Goal: Task Accomplishment & Management: Use online tool/utility

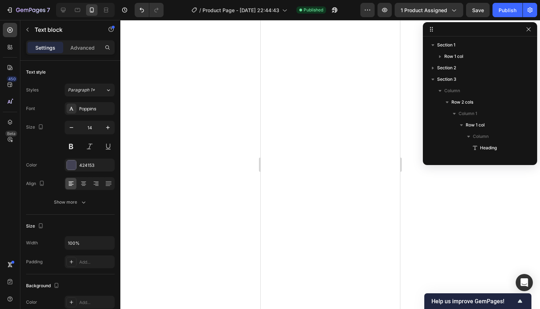
scroll to position [192, 0]
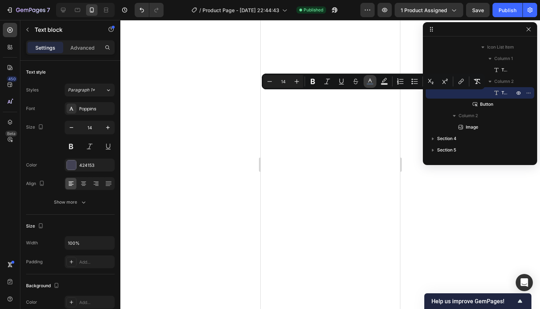
click at [369, 85] on rect "Editor contextual toolbar" at bounding box center [370, 84] width 7 height 2
type input "4A5768"
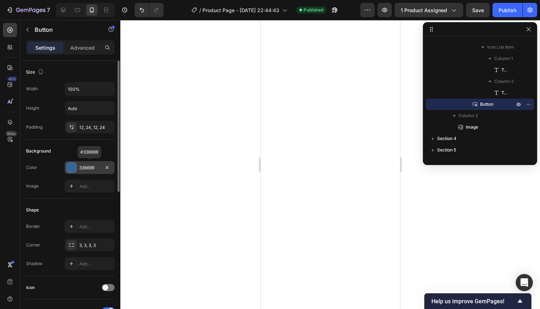
click at [94, 165] on div "336699" at bounding box center [89, 168] width 21 height 6
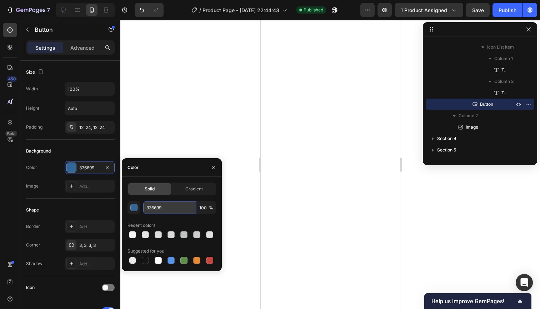
drag, startPoint x: 172, startPoint y: 209, endPoint x: 149, endPoint y: 208, distance: 23.2
click at [113, 207] on div "450 Beta Sections(18) Elements(84) Section Element Hero Section Product Detail …" at bounding box center [60, 164] width 120 height 289
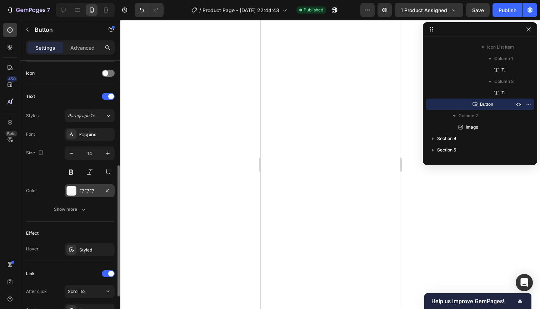
scroll to position [213, 0]
click at [92, 191] on div "F7F7F7" at bounding box center [89, 192] width 21 height 6
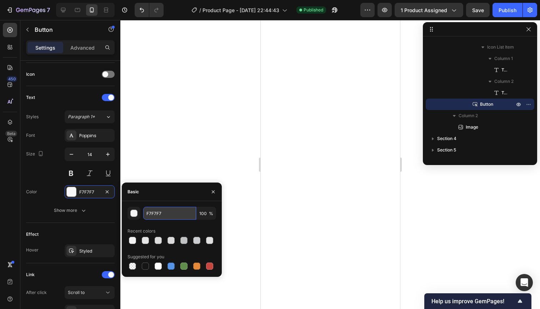
click at [166, 218] on input "F7F7F7" at bounding box center [169, 213] width 53 height 13
drag, startPoint x: 166, startPoint y: 215, endPoint x: 128, endPoint y: 213, distance: 38.2
click at [128, 213] on div "F7F7F7 100 %" at bounding box center [171, 213] width 89 height 13
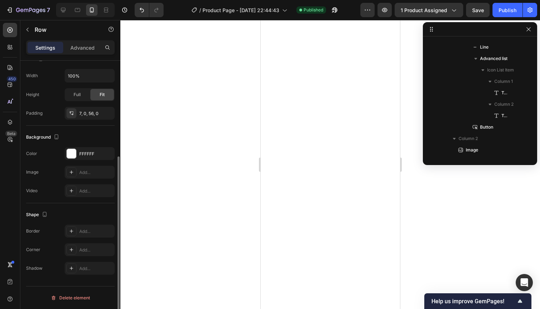
scroll to position [0, 0]
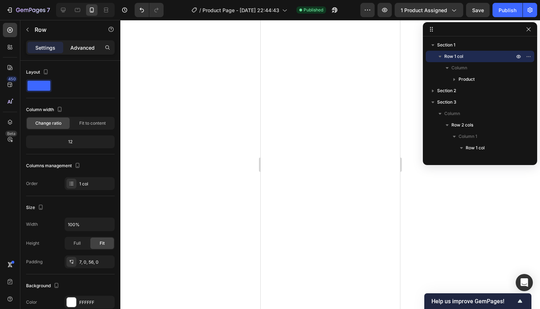
click at [77, 45] on p "Advanced" at bounding box center [82, 47] width 24 height 7
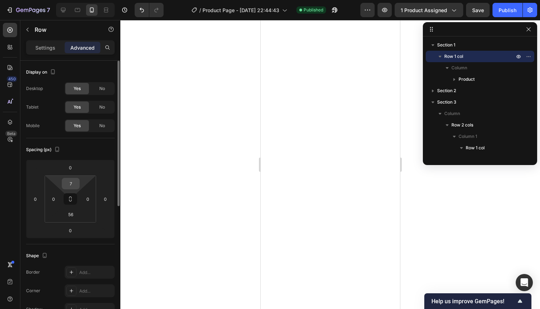
click at [76, 184] on input "7" at bounding box center [71, 183] width 14 height 11
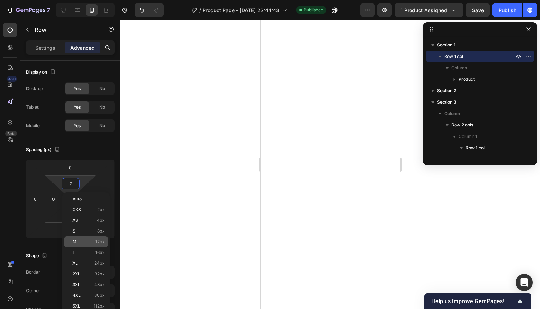
click at [92, 243] on p "M 12px" at bounding box center [88, 241] width 32 height 5
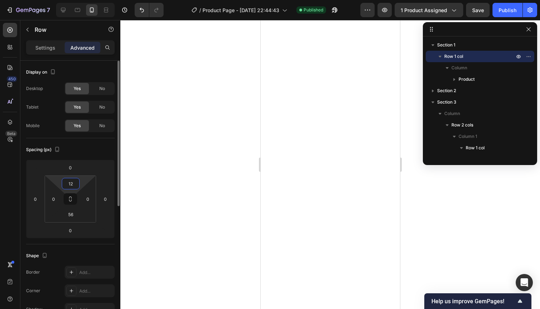
click at [74, 186] on input "12" at bounding box center [71, 183] width 14 height 11
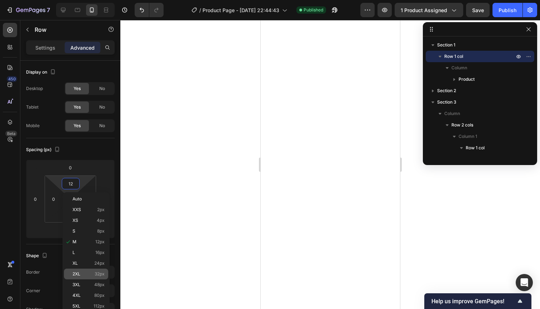
click at [94, 274] on p "2XL 32px" at bounding box center [88, 273] width 32 height 5
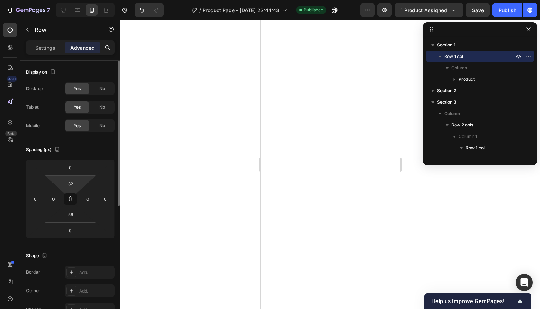
type input "2"
click at [80, 0] on html "7 / Product Page - [DATE] 22:44:43 Published Preview 1 product assigned Save Pu…" at bounding box center [270, 0] width 540 height 0
click at [77, 183] on input "2" at bounding box center [71, 183] width 14 height 11
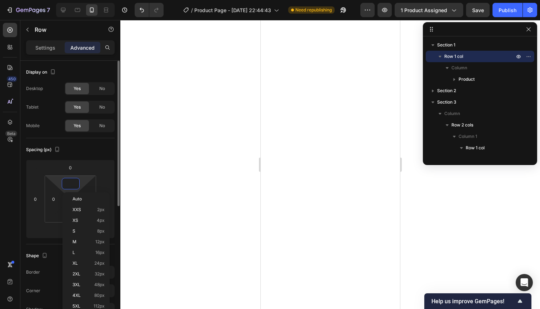
type input "0"
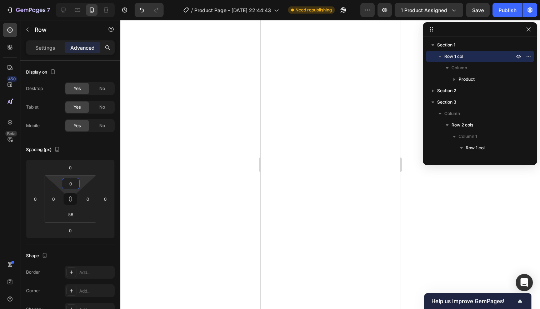
click at [167, 162] on div at bounding box center [329, 164] width 419 height 289
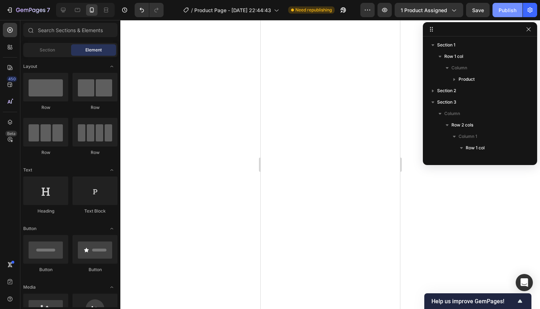
click at [516, 9] on button "Publish" at bounding box center [507, 10] width 30 height 14
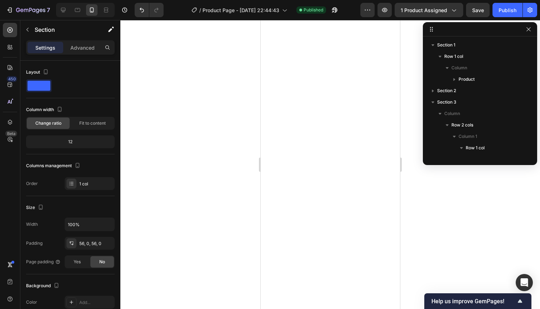
scroll to position [261, 0]
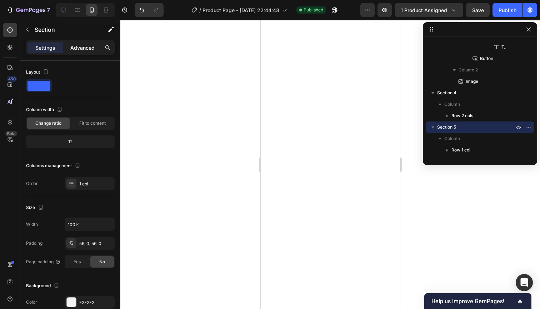
click at [75, 50] on p "Advanced" at bounding box center [82, 47] width 24 height 7
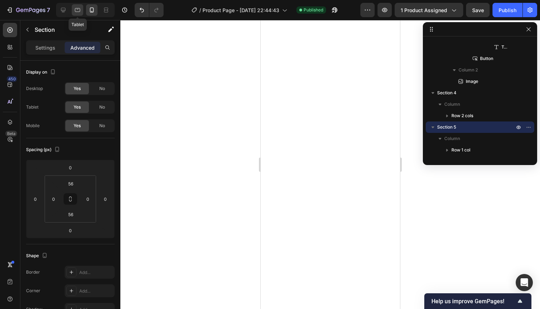
click at [77, 12] on icon at bounding box center [77, 9] width 7 height 7
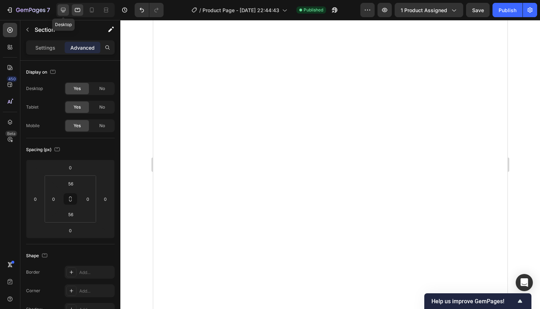
click at [62, 14] on div at bounding box center [62, 9] width 11 height 11
type input "80"
click at [91, 12] on icon at bounding box center [92, 9] width 4 height 5
type input "56"
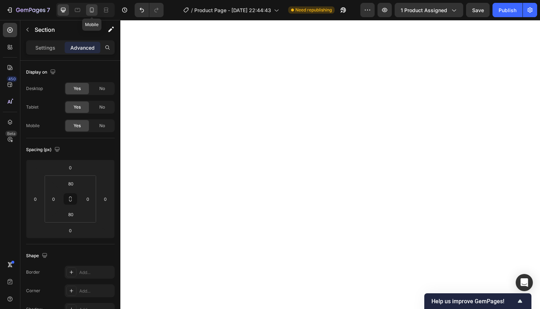
type input "56"
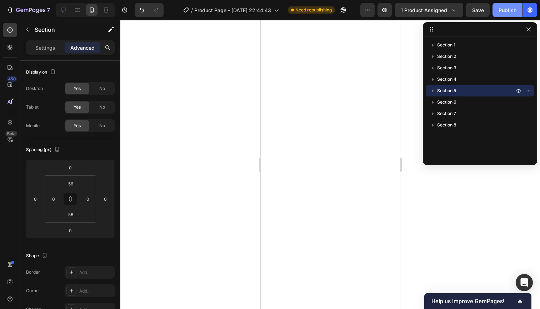
click at [498, 9] on button "Publish" at bounding box center [507, 10] width 30 height 14
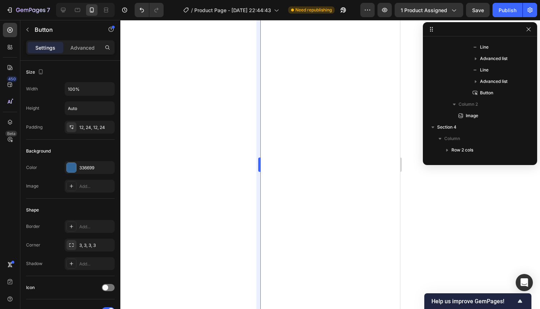
scroll to position [259, 0]
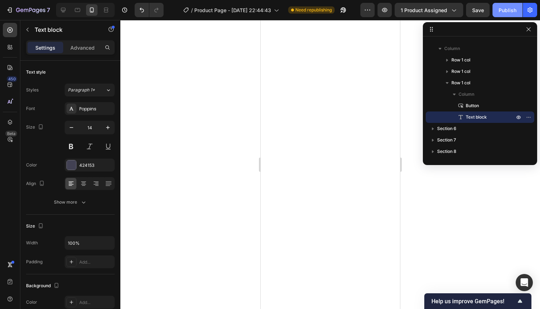
click at [501, 7] on div "Publish" at bounding box center [507, 9] width 18 height 7
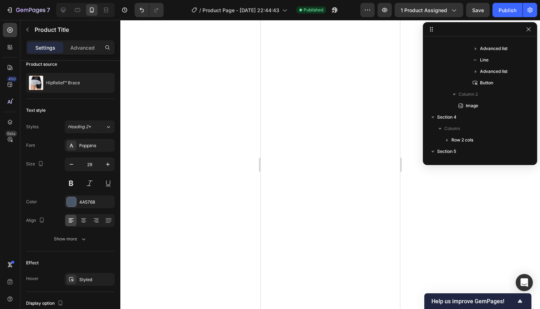
scroll to position [0, 0]
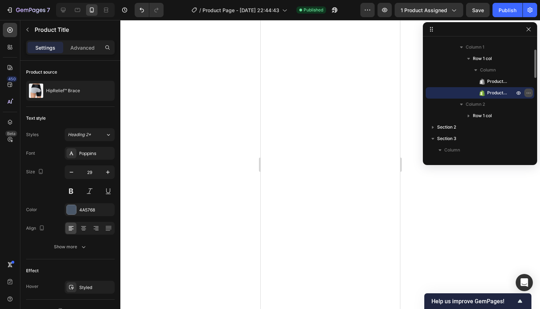
click at [526, 93] on icon "button" at bounding box center [528, 93] width 6 height 6
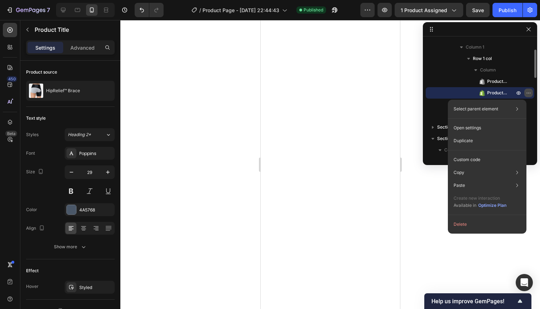
click at [526, 93] on icon "button" at bounding box center [528, 93] width 6 height 6
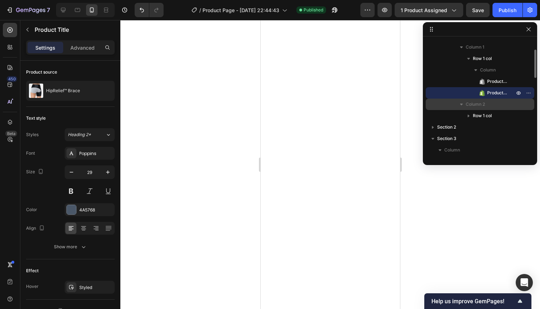
click at [519, 101] on div "Column 2" at bounding box center [479, 103] width 103 height 11
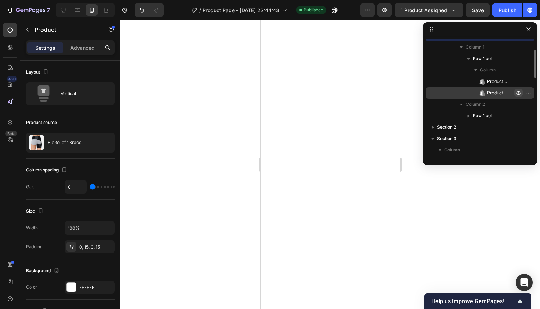
click at [517, 95] on icon "button" at bounding box center [518, 93] width 6 height 6
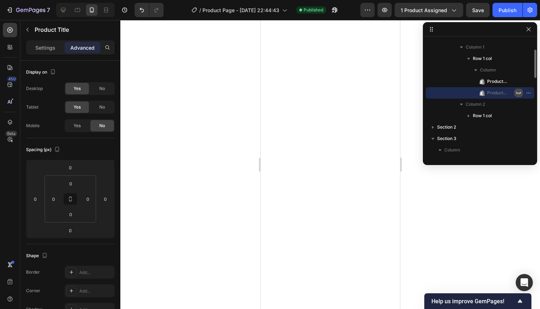
click at [517, 95] on icon "button" at bounding box center [518, 93] width 6 height 6
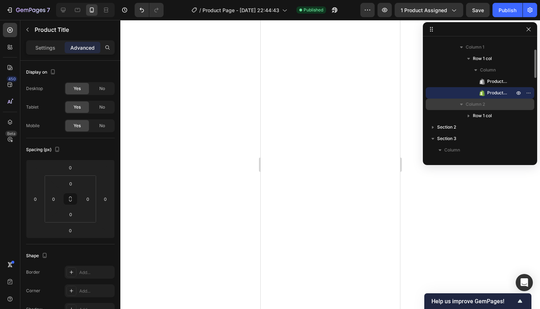
click at [511, 104] on p "Column 2" at bounding box center [490, 104] width 50 height 7
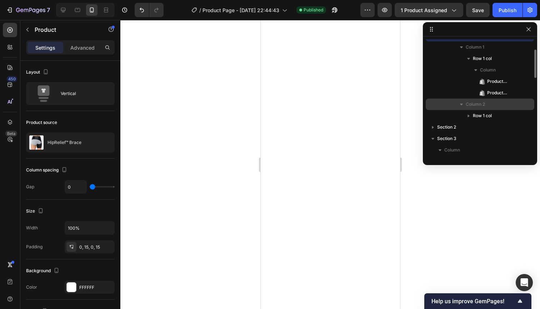
click at [511, 104] on p "Column 2" at bounding box center [490, 104] width 50 height 7
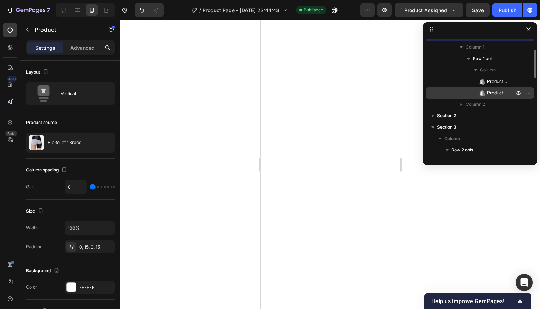
click at [500, 92] on span "Product Title" at bounding box center [497, 92] width 20 height 7
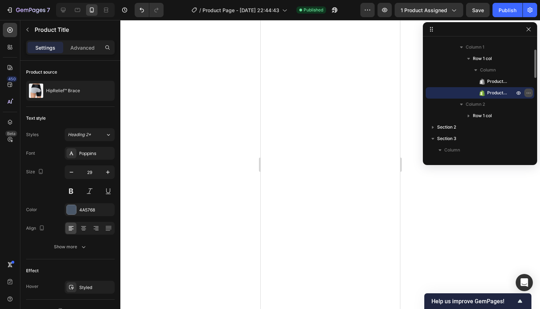
click at [528, 92] on icon "button" at bounding box center [528, 93] width 6 height 6
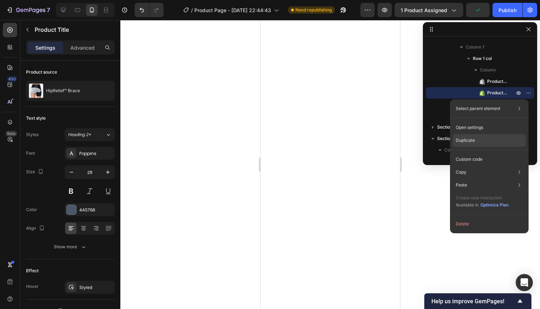
click at [484, 142] on div "Duplicate" at bounding box center [489, 140] width 73 height 13
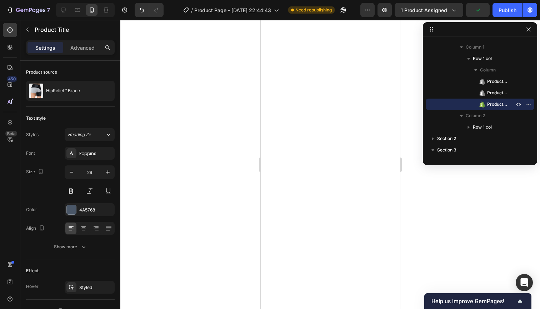
click at [183, 165] on div at bounding box center [329, 164] width 419 height 289
click at [528, 103] on icon "button" at bounding box center [528, 104] width 6 height 6
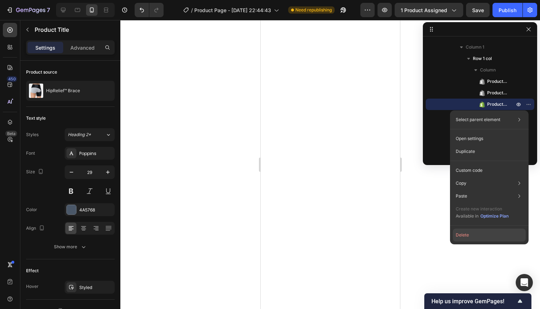
click at [464, 233] on button "Delete" at bounding box center [489, 234] width 73 height 13
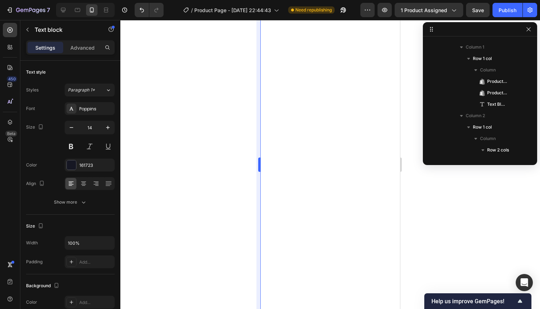
scroll to position [146, 0]
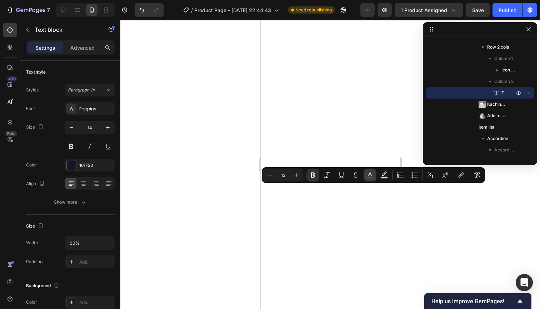
click at [366, 176] on icon "Editor contextual toolbar" at bounding box center [369, 174] width 7 height 7
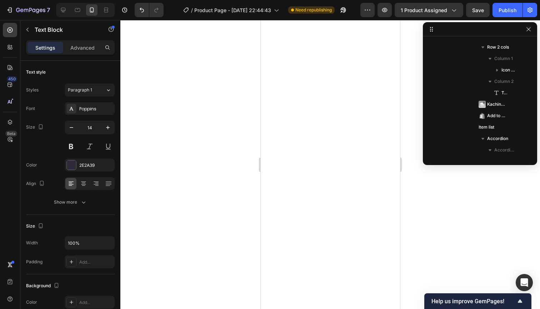
scroll to position [55, 0]
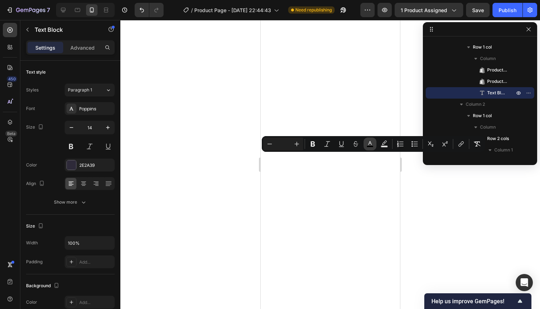
click at [372, 147] on icon "Editor contextual toolbar" at bounding box center [369, 143] width 7 height 7
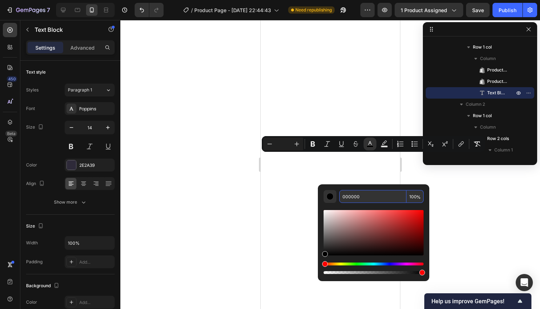
drag, startPoint x: 365, startPoint y: 195, endPoint x: 338, endPoint y: 193, distance: 27.5
click at [325, 193] on div "000000 100 %" at bounding box center [373, 196] width 100 height 13
paste input "4A5768"
type input "4A5768"
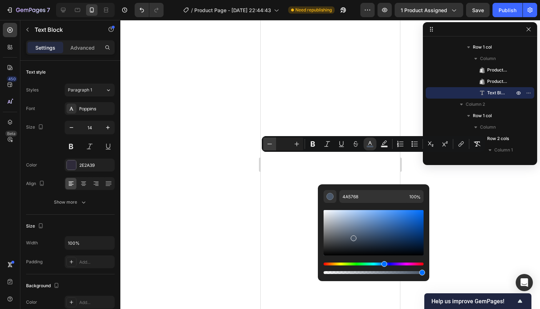
click at [266, 141] on button "Minus" at bounding box center [269, 143] width 13 height 13
click at [274, 143] on button "Minus" at bounding box center [269, 143] width 13 height 13
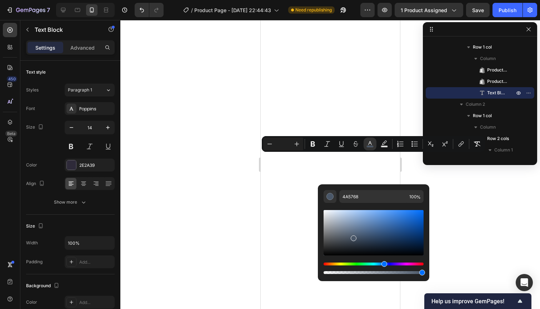
click at [370, 189] on div "4A5768 100 %" at bounding box center [373, 229] width 111 height 91
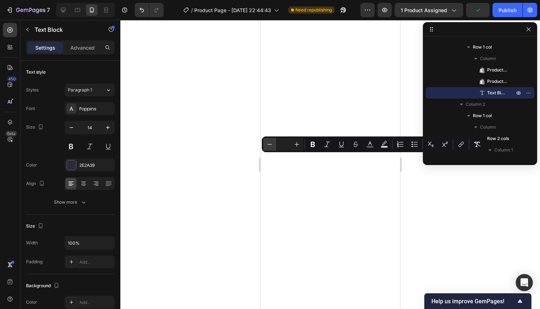
click at [268, 146] on icon "Editor contextual toolbar" at bounding box center [269, 144] width 7 height 7
click at [269, 146] on icon "Editor contextual toolbar" at bounding box center [269, 144] width 7 height 7
click at [294, 145] on icon "Editor contextual toolbar" at bounding box center [296, 144] width 7 height 7
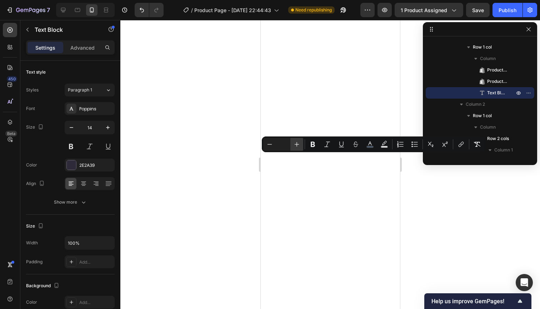
click at [294, 145] on icon "Editor contextual toolbar" at bounding box center [296, 144] width 7 height 7
click at [310, 145] on icon "Editor contextual toolbar" at bounding box center [312, 144] width 7 height 7
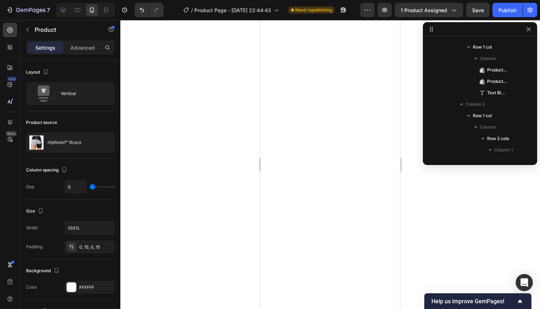
scroll to position [0, 0]
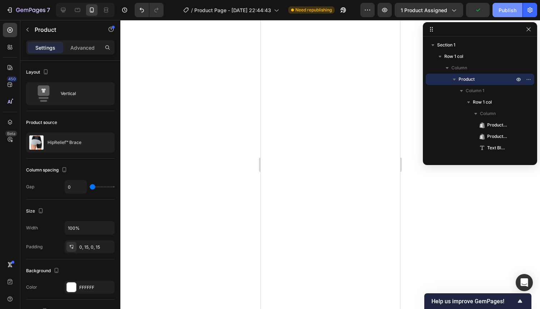
click at [499, 12] on div "Publish" at bounding box center [507, 9] width 18 height 7
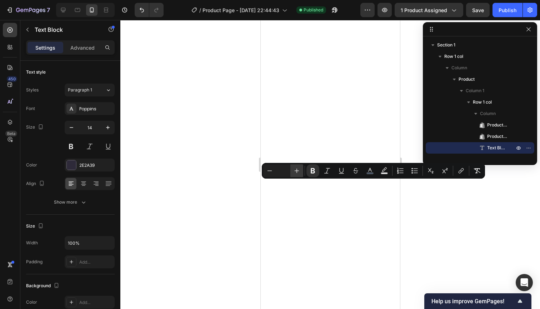
click at [300, 172] on icon "Editor contextual toolbar" at bounding box center [296, 170] width 7 height 7
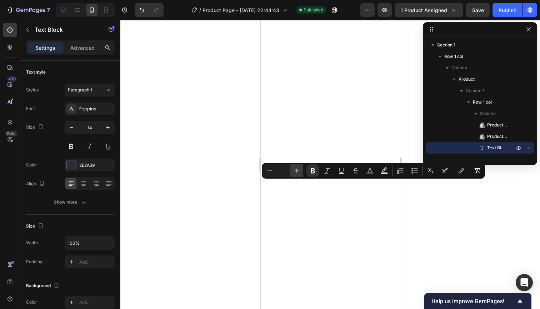
click at [300, 172] on icon "Editor contextual toolbar" at bounding box center [296, 170] width 7 height 7
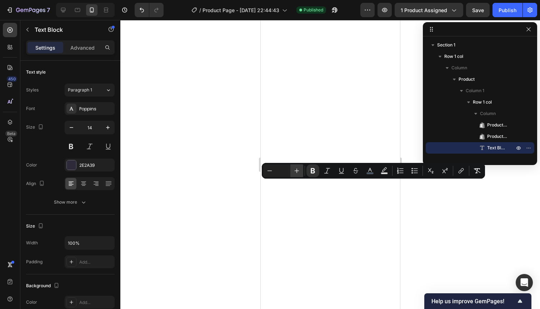
click at [300, 172] on icon "Editor contextual toolbar" at bounding box center [296, 170] width 7 height 7
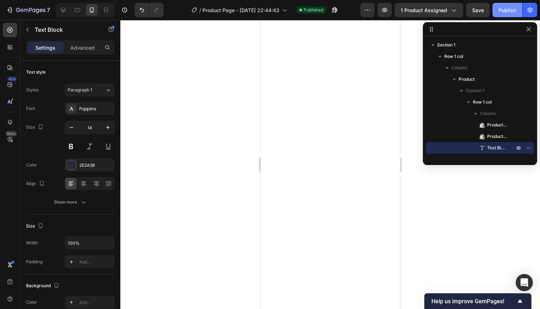
click at [512, 12] on div "Publish" at bounding box center [507, 9] width 18 height 7
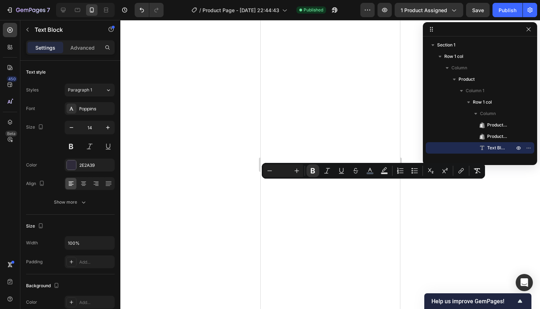
click at [281, 171] on input "Editor contextual toolbar" at bounding box center [283, 170] width 14 height 9
type input "14"
click at [290, 173] on input "14" at bounding box center [283, 170] width 14 height 9
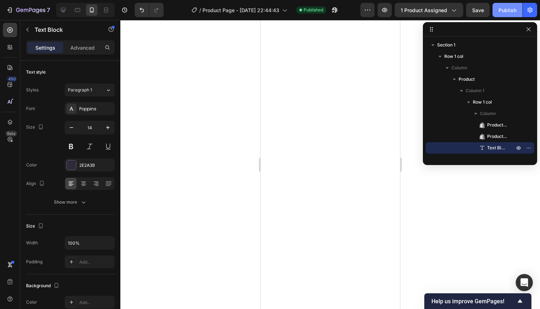
click at [505, 12] on div "Publish" at bounding box center [507, 9] width 18 height 7
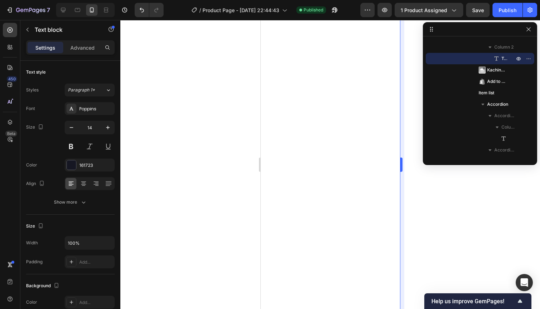
scroll to position [55, 0]
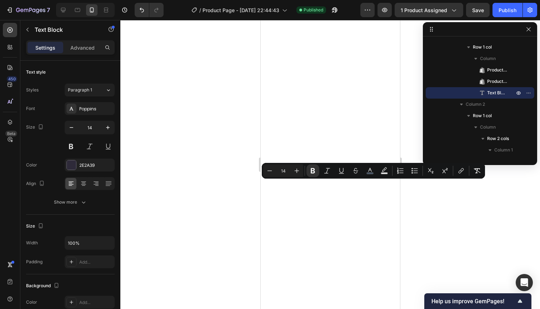
click at [284, 173] on input "14" at bounding box center [283, 170] width 14 height 9
type input "13"
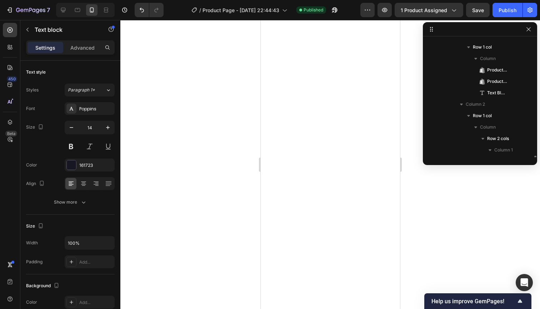
scroll to position [146, 0]
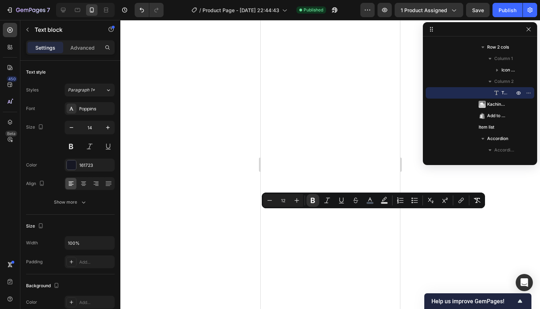
click at [289, 202] on input "12" at bounding box center [283, 200] width 14 height 9
type input "1"
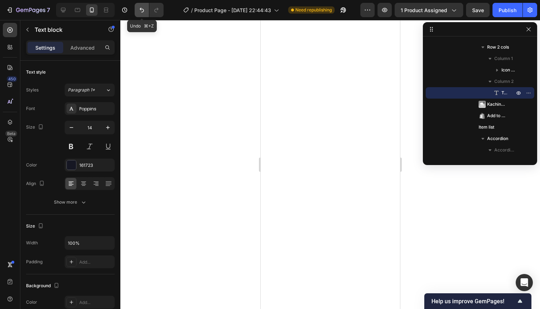
click at [140, 10] on icon "Undo/Redo" at bounding box center [141, 9] width 7 height 7
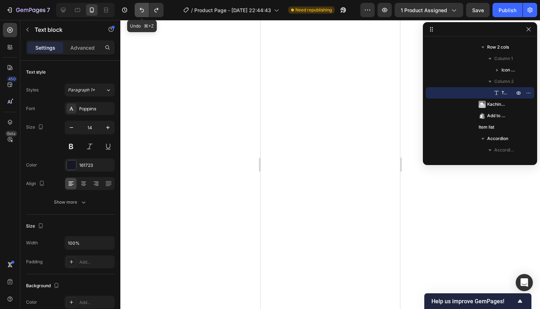
click at [140, 10] on icon "Undo/Redo" at bounding box center [141, 9] width 7 height 7
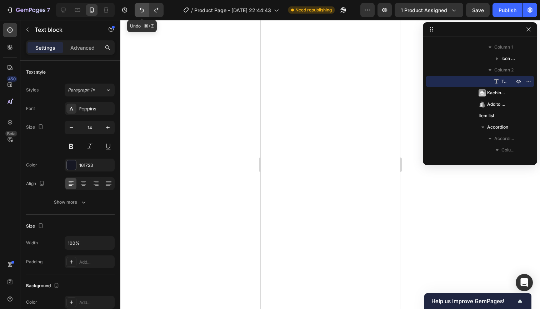
click at [140, 11] on icon "Undo/Redo" at bounding box center [141, 9] width 7 height 7
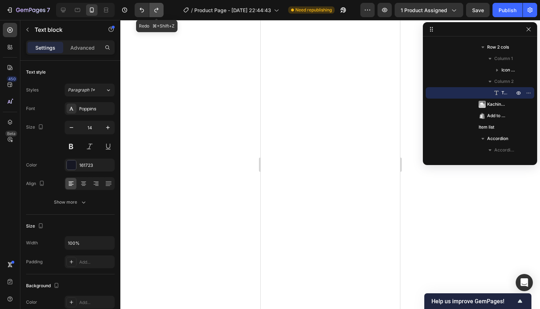
click at [153, 11] on icon "Undo/Redo" at bounding box center [156, 9] width 7 height 7
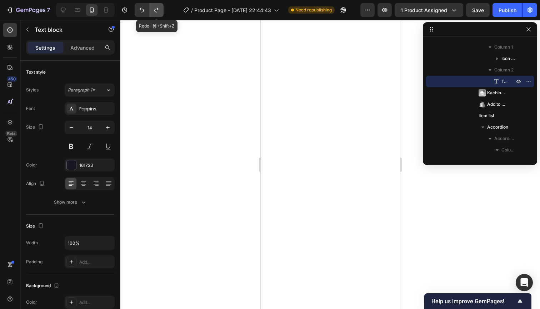
click at [153, 11] on icon "Undo/Redo" at bounding box center [156, 9] width 7 height 7
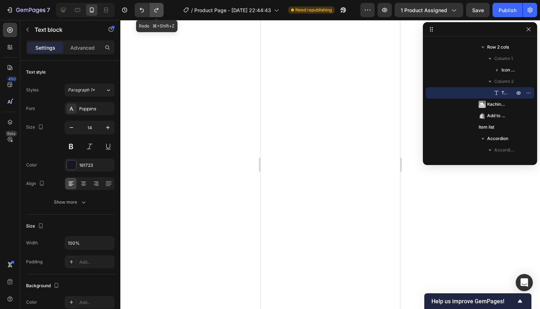
click at [153, 11] on icon "Undo/Redo" at bounding box center [156, 9] width 7 height 7
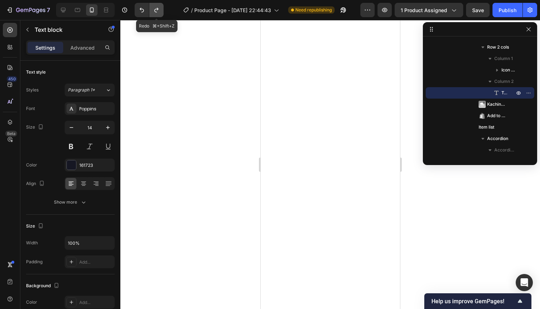
click at [153, 11] on icon "Undo/Redo" at bounding box center [156, 9] width 7 height 7
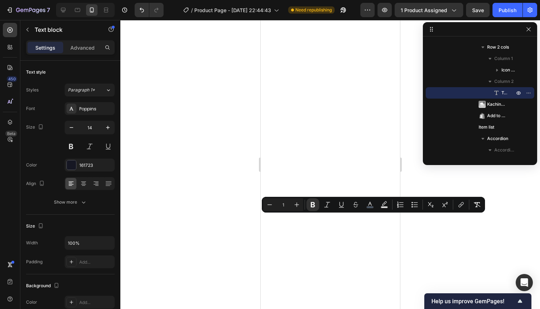
click at [286, 203] on input "1" at bounding box center [283, 204] width 14 height 9
type input "13"
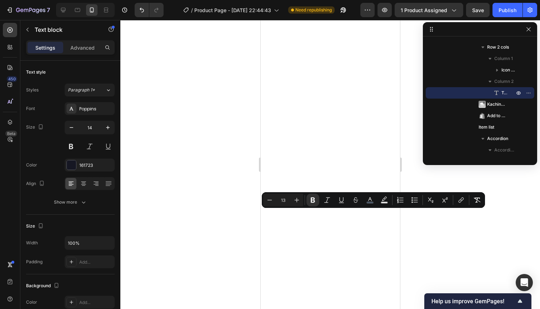
type input "14"
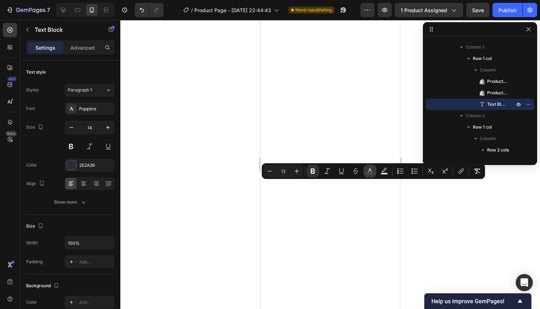
click at [368, 175] on button "color" at bounding box center [369, 171] width 13 height 13
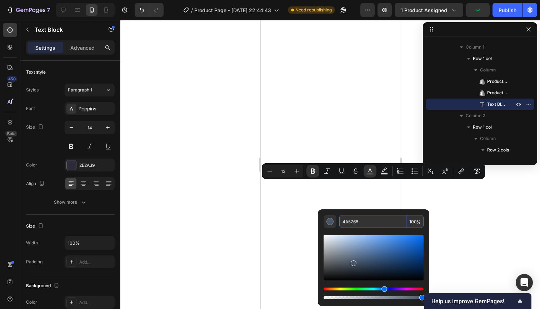
scroll to position [146, 0]
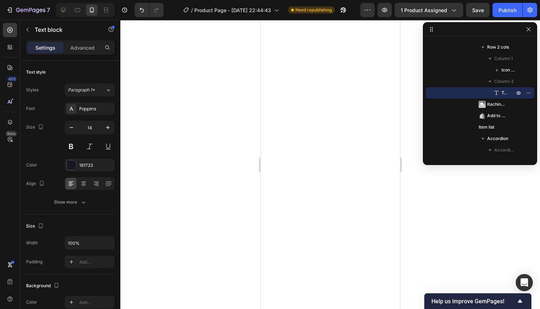
click at [138, 11] on icon "Undo/Redo" at bounding box center [141, 9] width 7 height 7
click at [158, 10] on icon "Undo/Redo" at bounding box center [156, 9] width 7 height 7
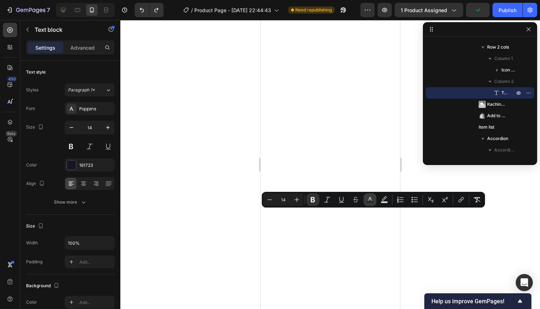
click at [368, 199] on icon "Editor contextual toolbar" at bounding box center [369, 199] width 7 height 7
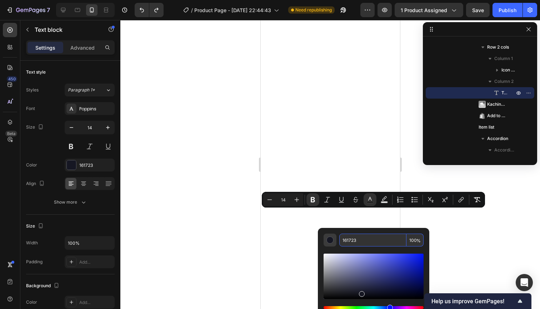
drag, startPoint x: 360, startPoint y: 239, endPoint x: 333, endPoint y: 241, distance: 27.5
click at [333, 241] on div "161723 100 %" at bounding box center [373, 239] width 100 height 13
paste input "4A5768"
type input "4A5768"
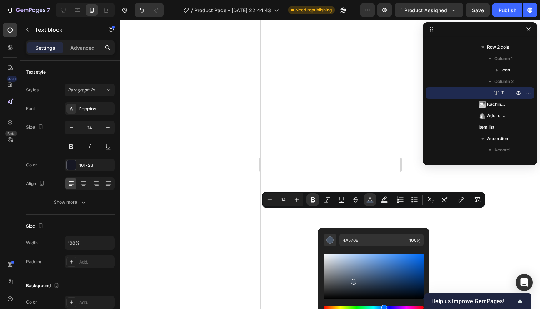
click at [288, 199] on input "14" at bounding box center [283, 199] width 14 height 9
type input "13"
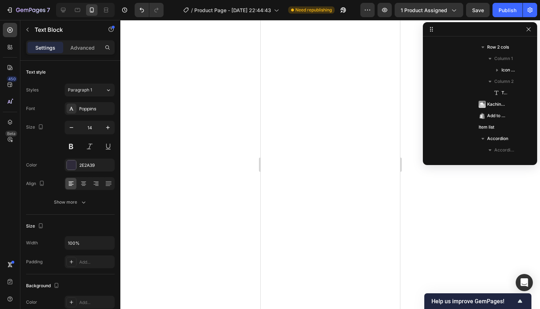
scroll to position [55, 0]
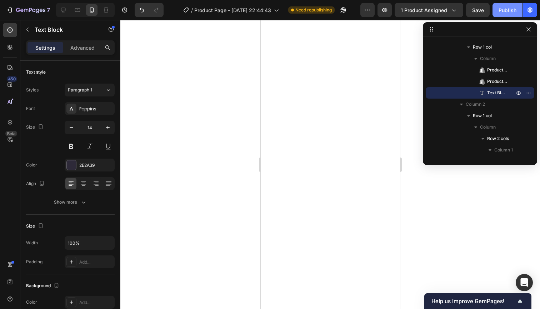
click at [501, 10] on div "Publish" at bounding box center [507, 9] width 18 height 7
click at [80, 48] on p "Advanced" at bounding box center [82, 47] width 24 height 7
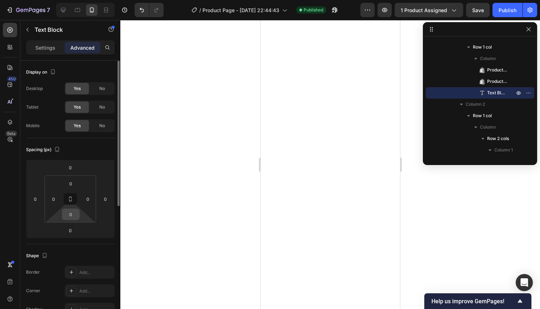
click at [76, 214] on input "0" at bounding box center [71, 214] width 14 height 11
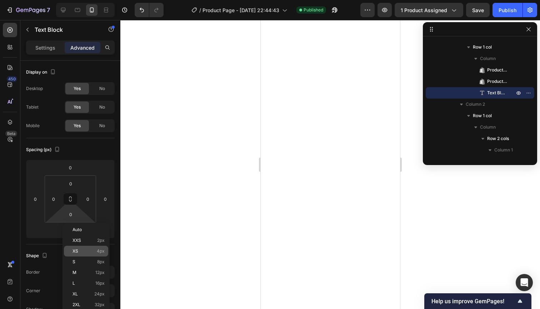
click at [86, 251] on p "XS 4px" at bounding box center [88, 250] width 32 height 5
type input "4"
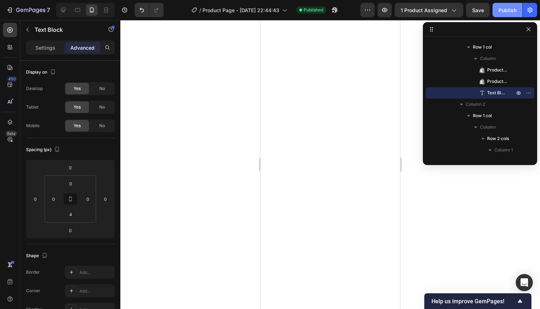
click at [505, 12] on div "Publish" at bounding box center [507, 9] width 18 height 7
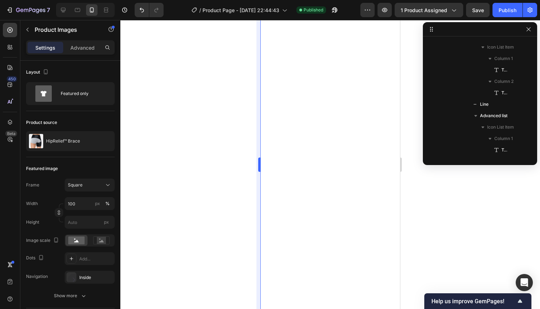
scroll to position [32, 0]
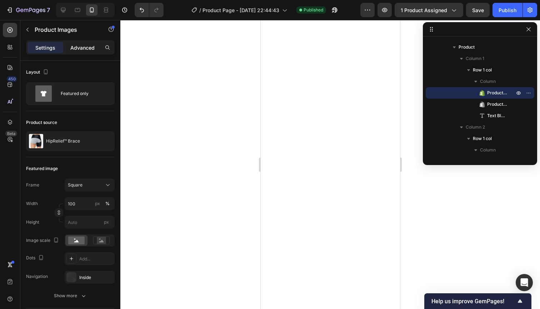
click at [83, 50] on p "Advanced" at bounding box center [82, 47] width 24 height 7
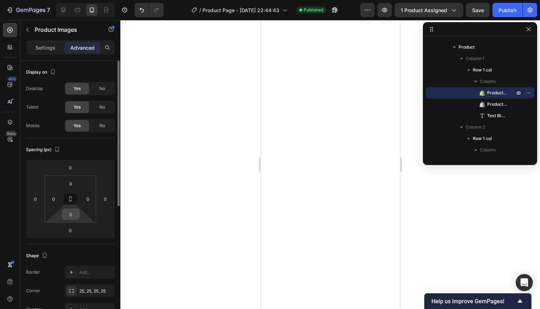
click at [77, 215] on input "0" at bounding box center [71, 214] width 14 height 11
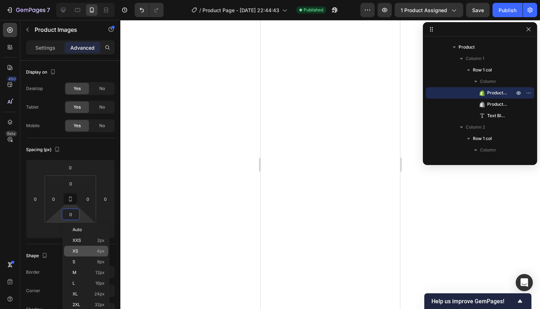
click at [89, 249] on p "XS 4px" at bounding box center [88, 250] width 32 height 5
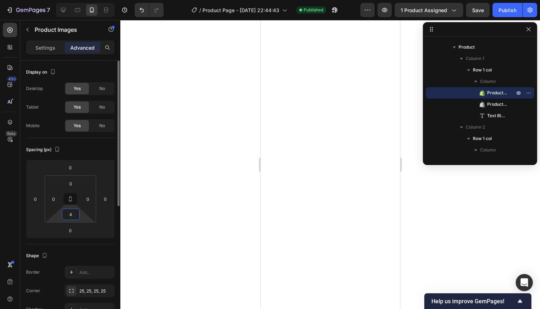
click at [72, 214] on input "4" at bounding box center [71, 214] width 14 height 11
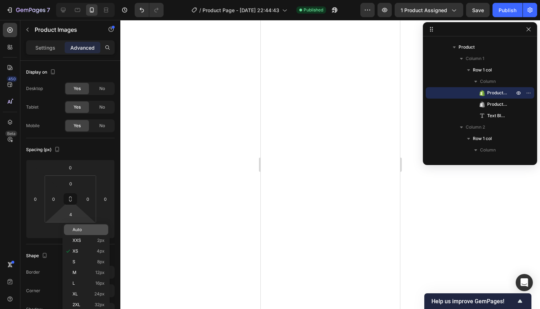
click at [84, 231] on p "Auto" at bounding box center [88, 229] width 32 height 5
type input "Auto"
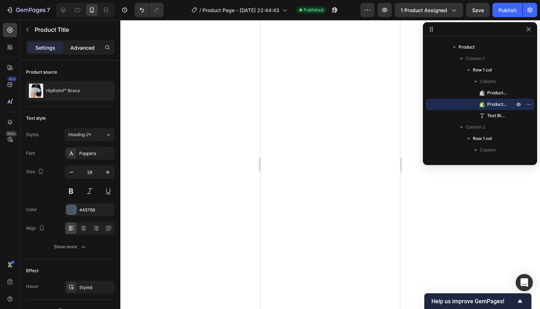
click at [85, 46] on p "Advanced" at bounding box center [82, 47] width 24 height 7
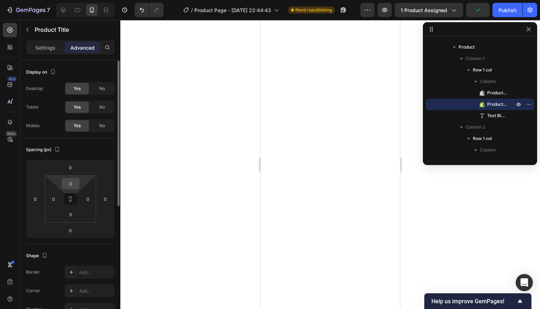
click at [75, 186] on input "0" at bounding box center [71, 183] width 14 height 11
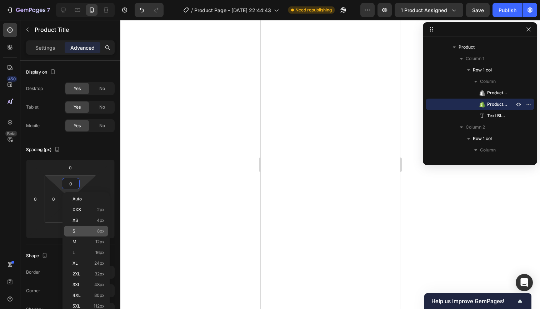
click at [92, 226] on div "S 8px" at bounding box center [86, 231] width 44 height 11
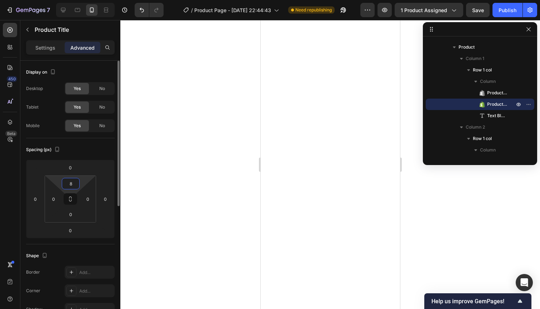
click at [72, 184] on input "8" at bounding box center [71, 183] width 14 height 11
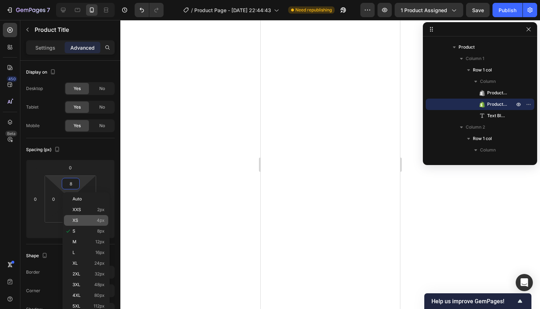
click at [85, 218] on p "XS 4px" at bounding box center [88, 220] width 32 height 5
type input "4"
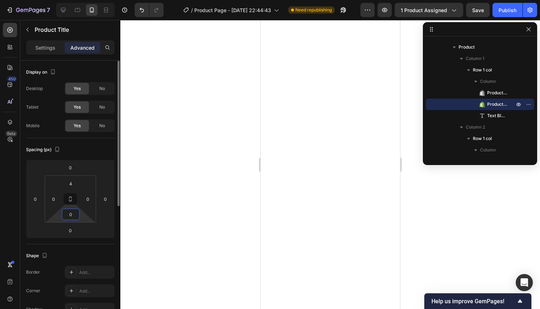
click at [72, 216] on input "0" at bounding box center [71, 214] width 14 height 11
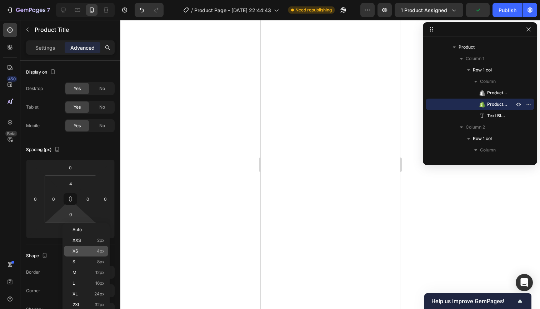
click at [98, 248] on span "4px" at bounding box center [101, 250] width 8 height 5
type input "4"
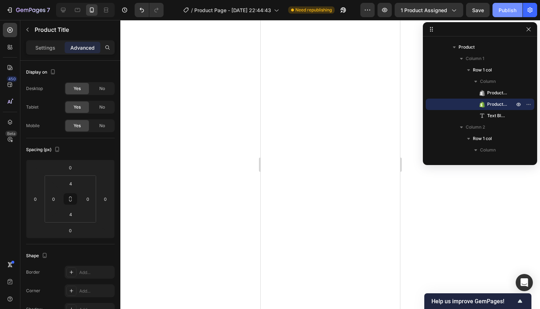
click at [505, 5] on button "Publish" at bounding box center [507, 10] width 30 height 14
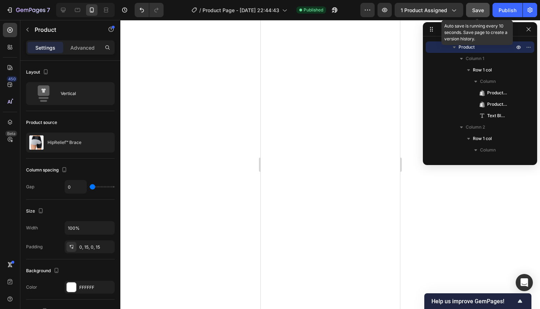
click at [478, 11] on span "Save" at bounding box center [478, 10] width 12 height 6
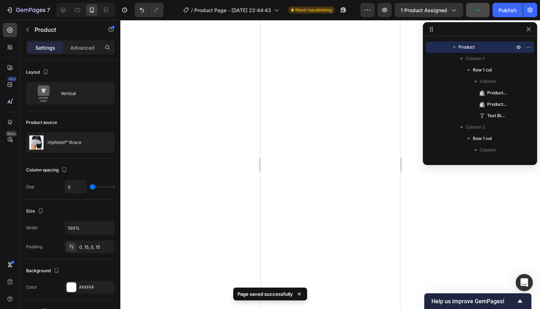
drag, startPoint x: 496, startPoint y: 8, endPoint x: 496, endPoint y: 18, distance: 10.0
click at [497, 8] on button "Publish" at bounding box center [507, 10] width 30 height 14
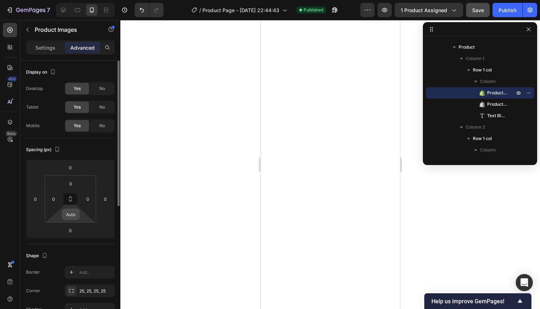
click at [79, 216] on div "Auto" at bounding box center [71, 213] width 18 height 11
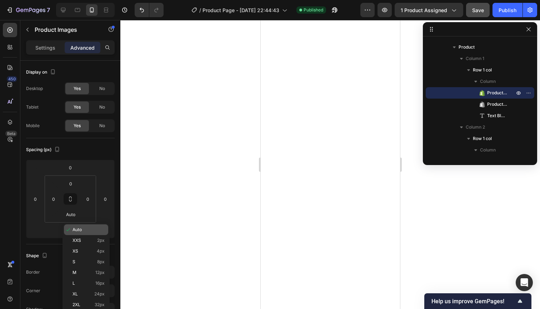
click at [87, 229] on p "Auto" at bounding box center [88, 229] width 32 height 5
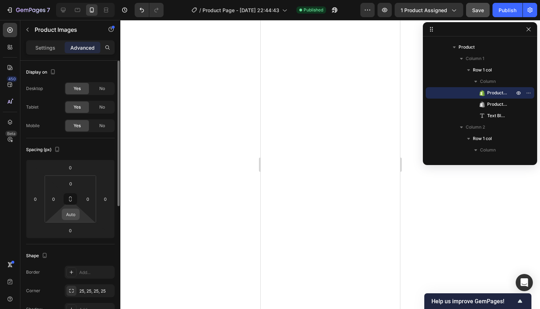
click at [76, 209] on input "Auto" at bounding box center [71, 214] width 14 height 11
type input "0"
click at [132, 235] on div at bounding box center [329, 164] width 419 height 289
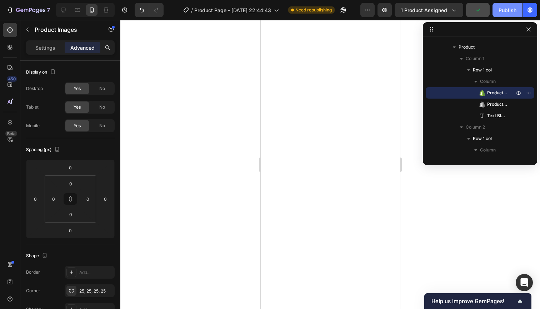
click at [512, 6] on div "Publish" at bounding box center [507, 9] width 18 height 7
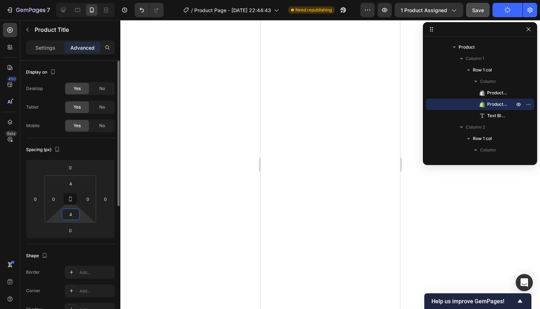
click at [74, 214] on input "4" at bounding box center [71, 214] width 14 height 11
type input "3"
click at [75, 185] on input "4" at bounding box center [71, 183] width 14 height 11
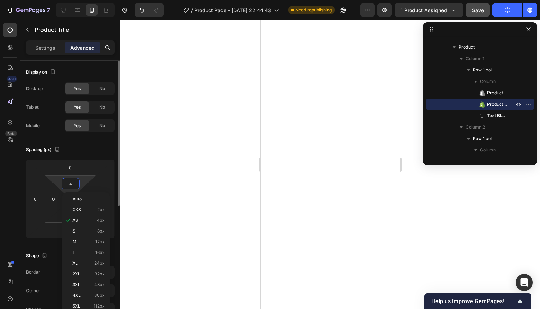
type input "3"
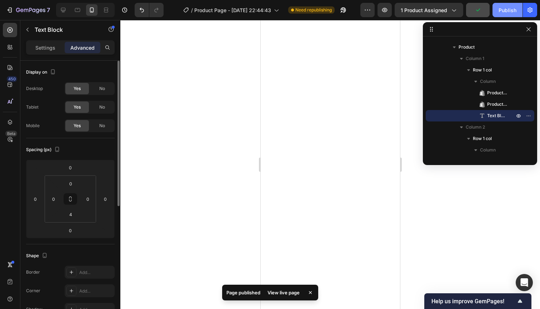
click at [505, 9] on div "Publish" at bounding box center [507, 9] width 18 height 7
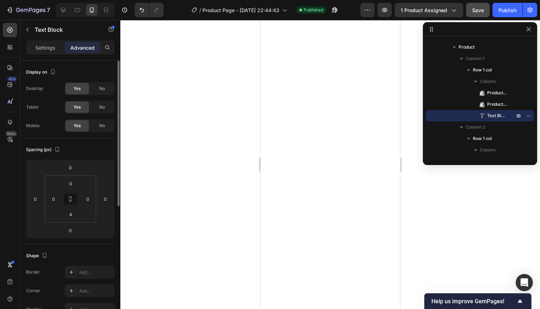
click at [253, 124] on div at bounding box center [329, 164] width 419 height 289
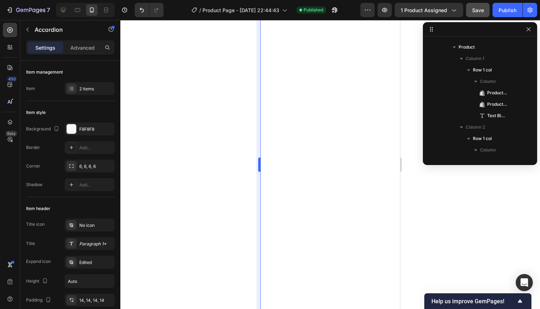
scroll to position [306, 0]
